Goal: Task Accomplishment & Management: Manage account settings

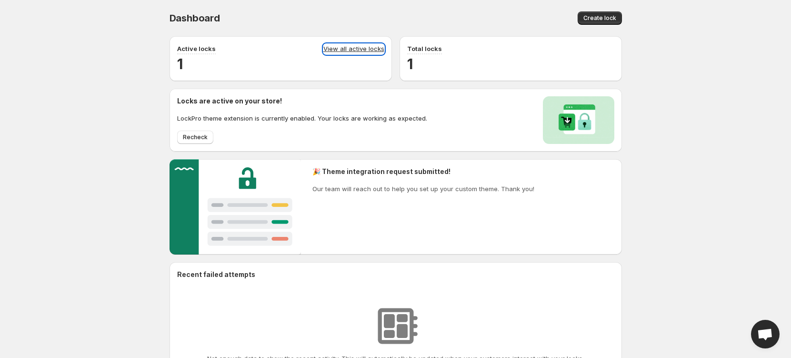
click at [363, 46] on link "View all active locks" at bounding box center [353, 49] width 61 height 10
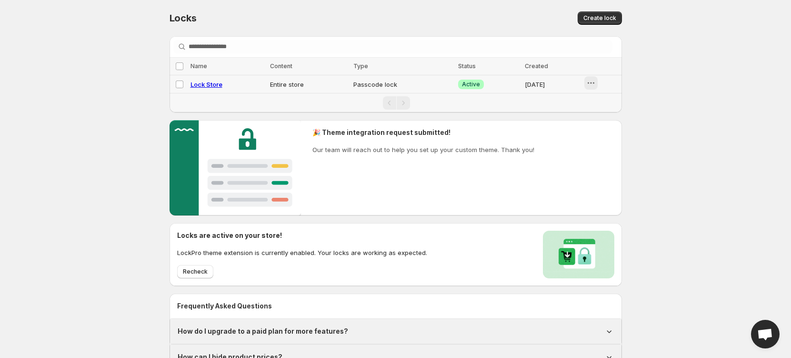
click at [590, 81] on icon "button" at bounding box center [591, 83] width 10 height 10
click at [595, 119] on div "Disable" at bounding box center [602, 120] width 36 height 10
